Goal: Navigation & Orientation: Find specific page/section

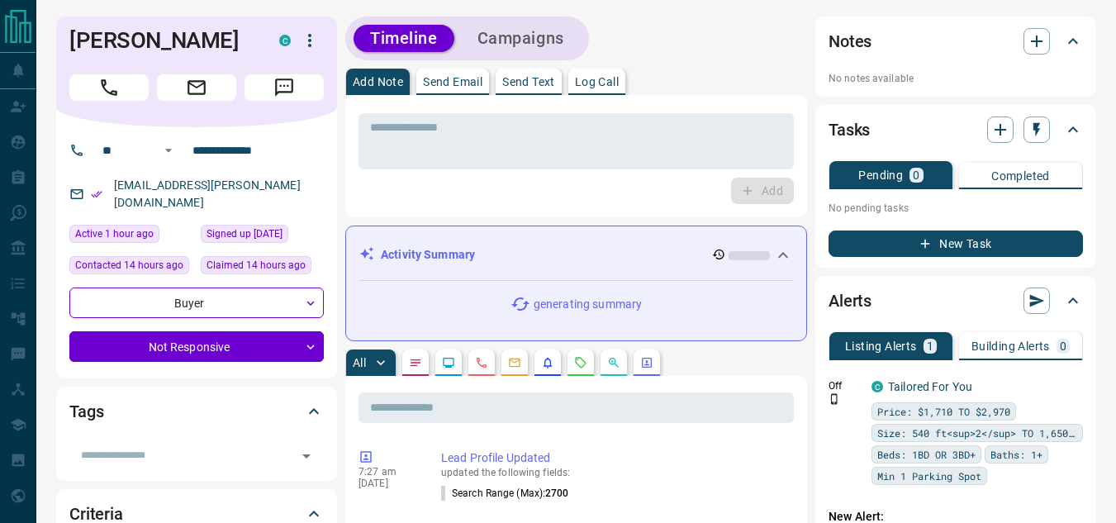
click at [787, 254] on icon at bounding box center [783, 255] width 20 height 20
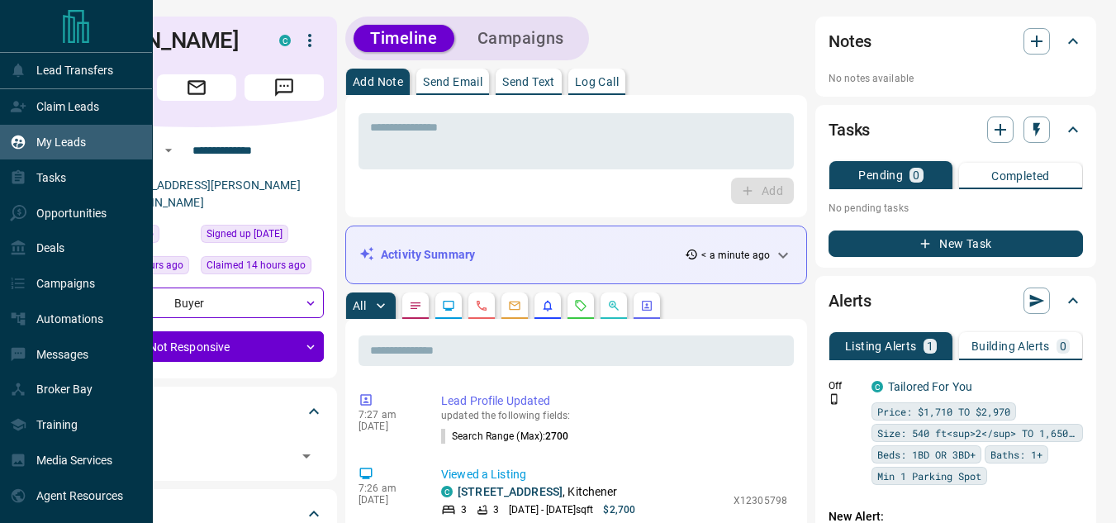
drag, startPoint x: 19, startPoint y: 150, endPoint x: 111, endPoint y: 135, distance: 93.0
click at [19, 149] on icon at bounding box center [19, 142] width 14 height 14
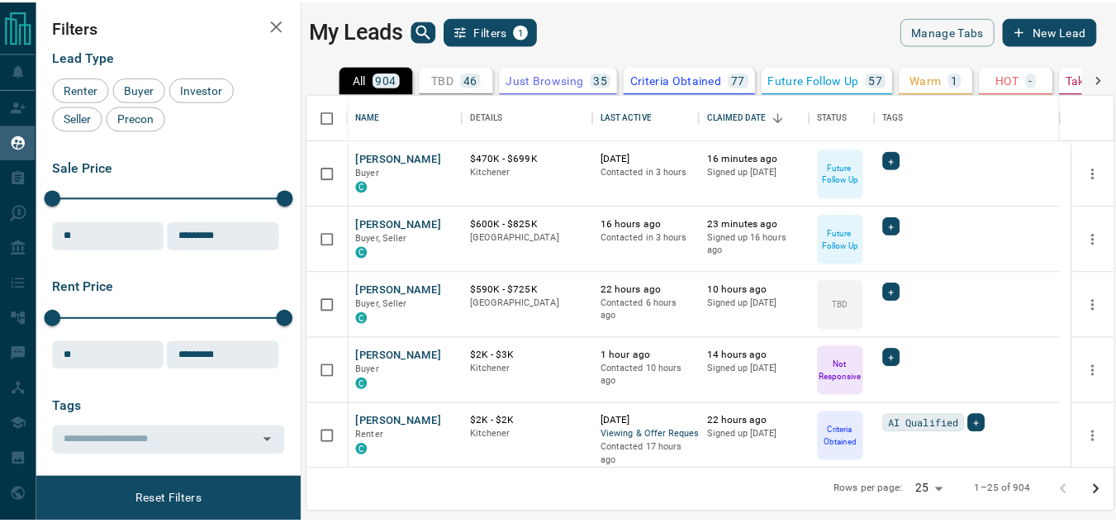
scroll to position [363, 804]
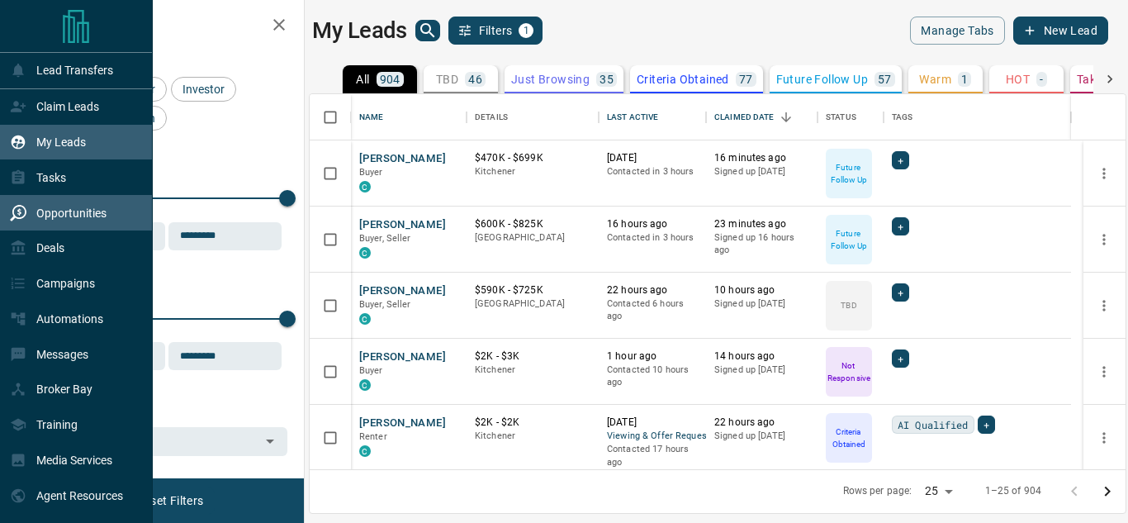
click at [59, 220] on p "Opportunities" at bounding box center [71, 212] width 70 height 13
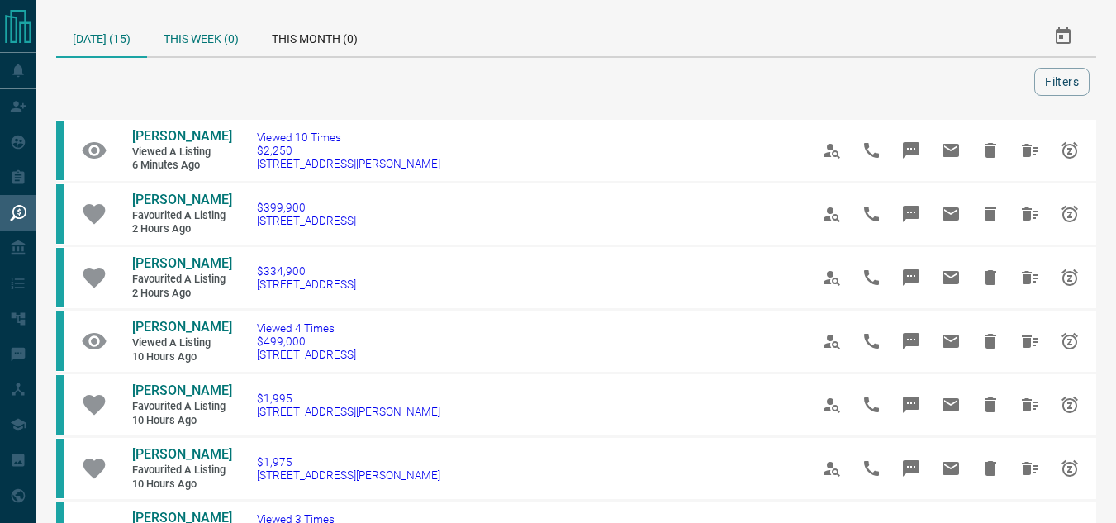
click at [191, 50] on div "This Week (0)" at bounding box center [201, 37] width 108 height 40
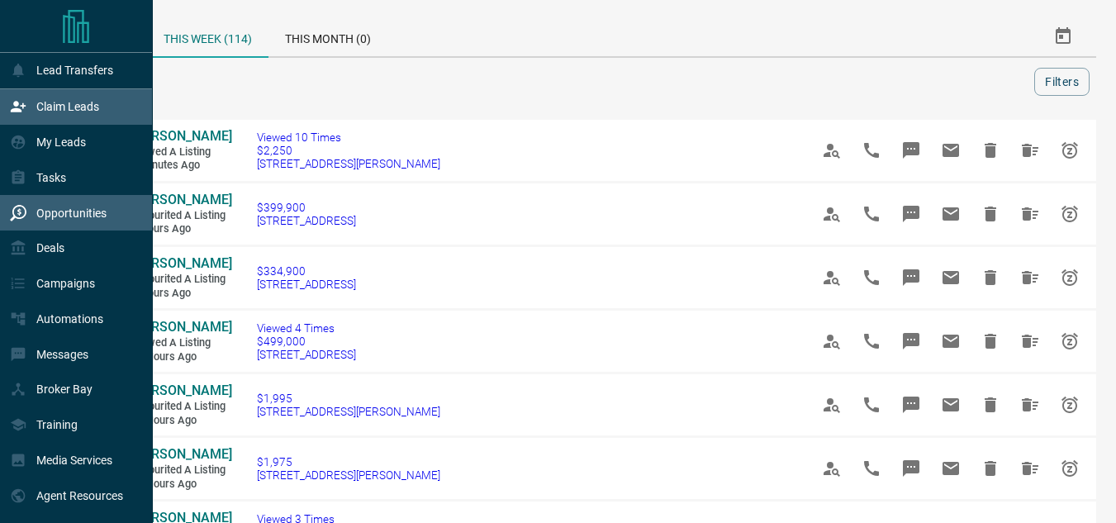
click at [48, 107] on p "Claim Leads" at bounding box center [67, 106] width 63 height 13
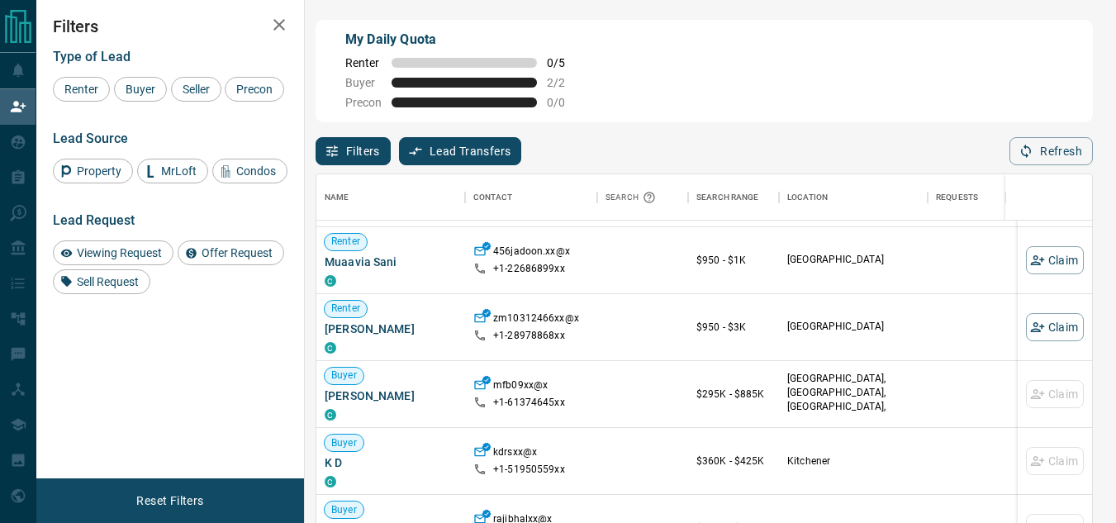
scroll to position [83, 0]
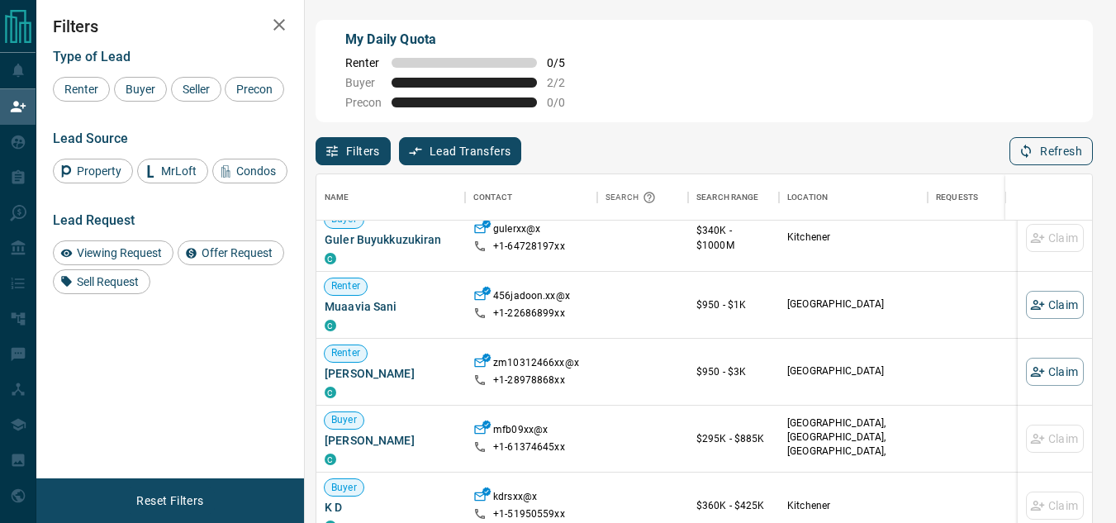
click at [1043, 163] on button "Refresh" at bounding box center [1050, 151] width 83 height 28
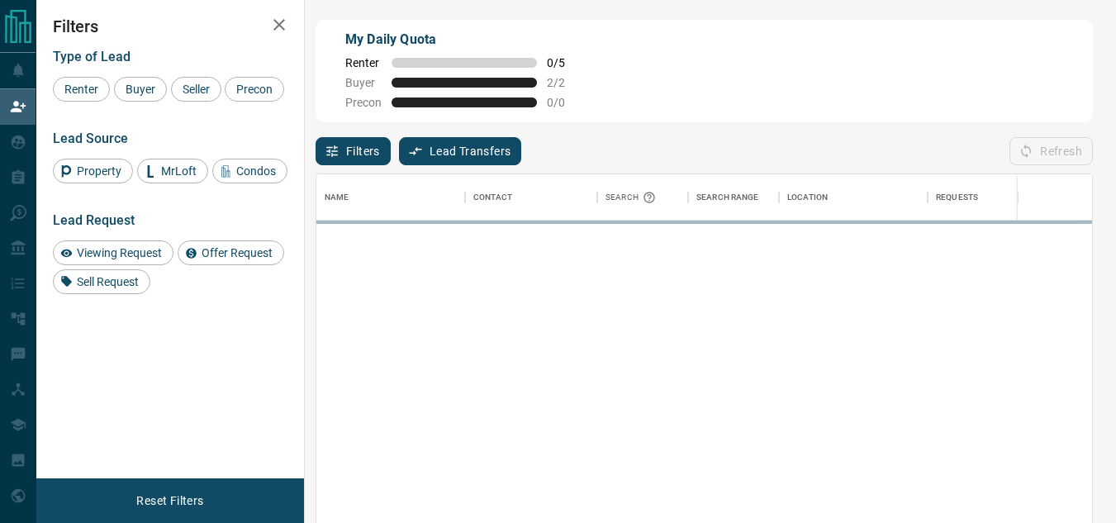
scroll to position [380, 763]
